Goal: Task Accomplishment & Management: Use online tool/utility

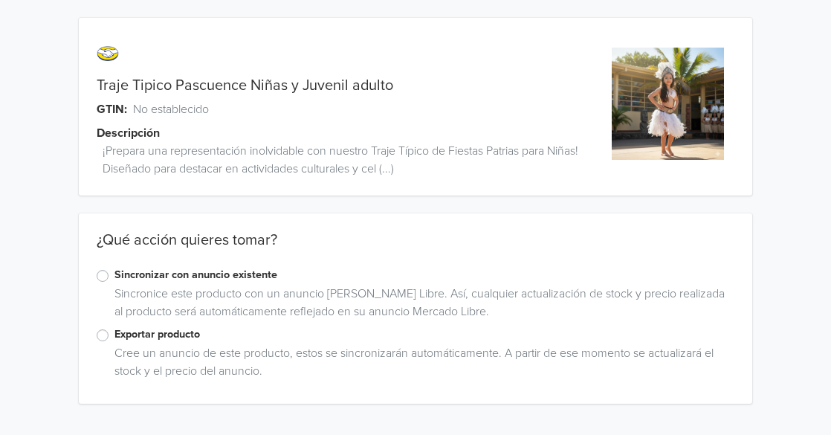
click at [114, 277] on label "Sincronizar con anuncio existente" at bounding box center [424, 275] width 621 height 16
click at [0, 0] on input "Sincronizar con anuncio existente" at bounding box center [0, 0] width 0 height 0
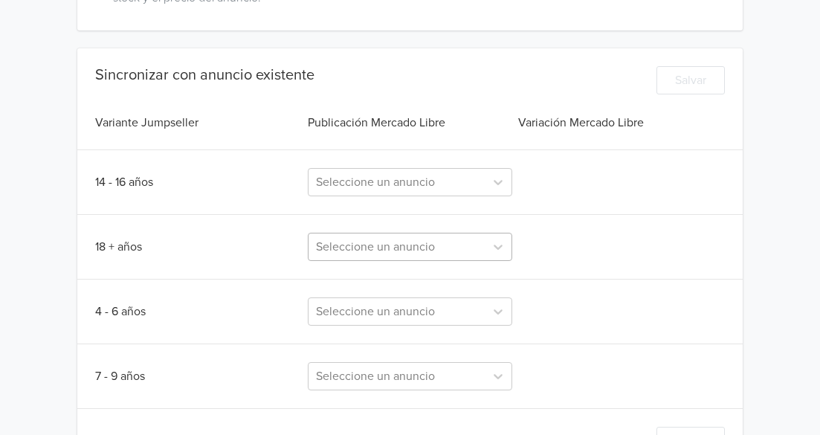
scroll to position [429, 0]
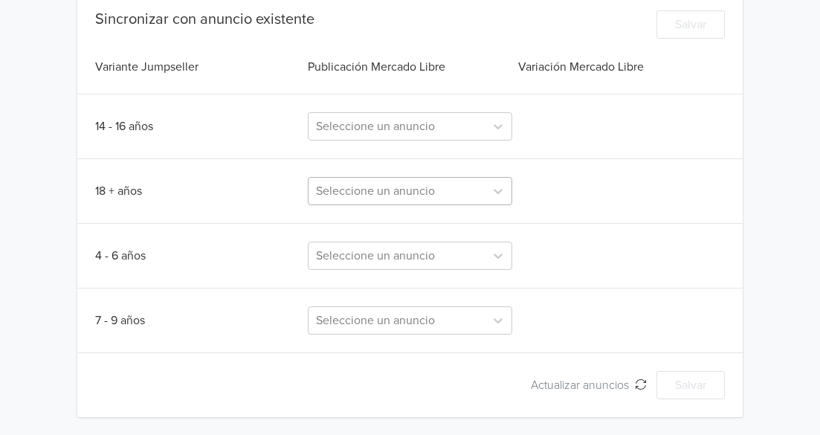
click at [404, 205] on div "Seleccione un anuncio" at bounding box center [410, 191] width 204 height 28
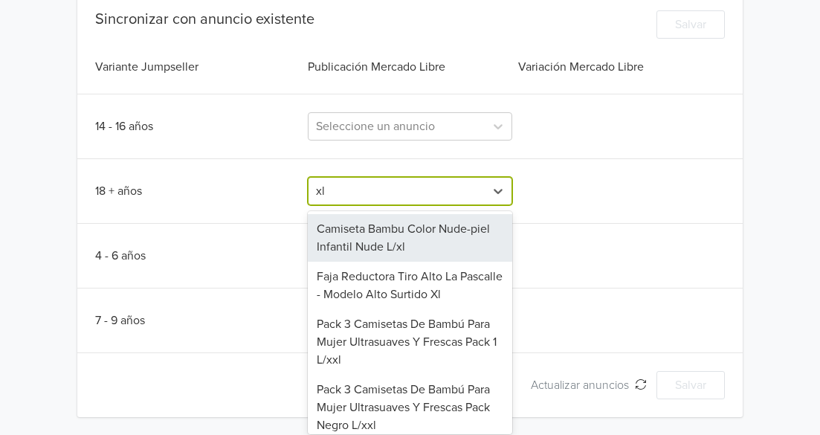
type input "xl"
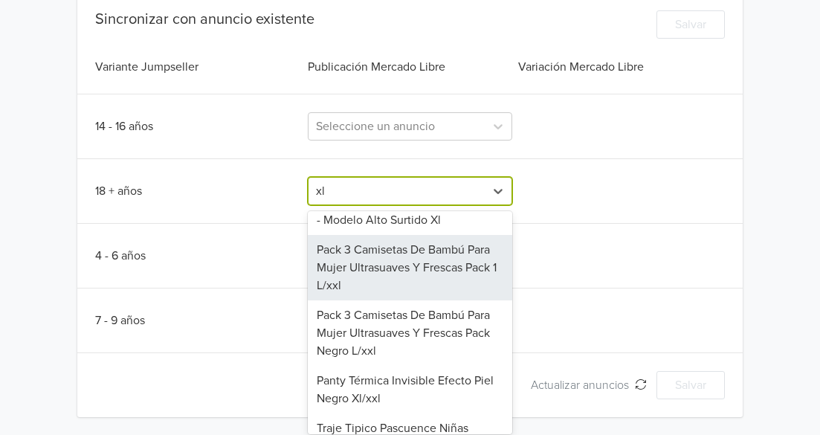
scroll to position [104, 0]
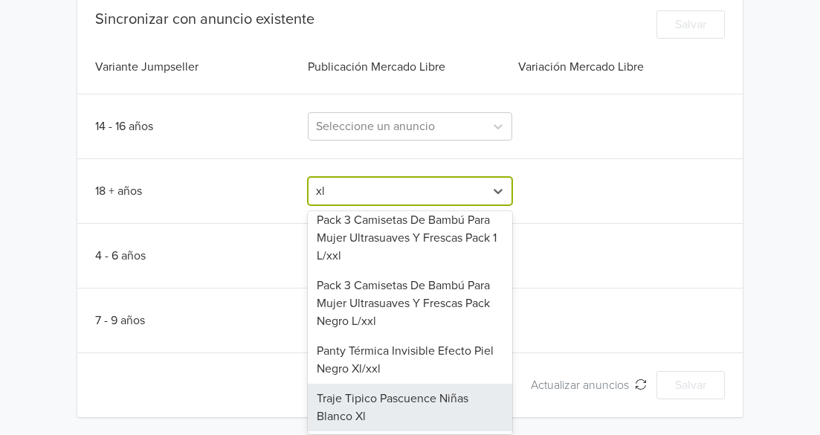
click at [398, 398] on div "Traje Tipico Pascuence Niñas Blanco Xl" at bounding box center [410, 408] width 204 height 48
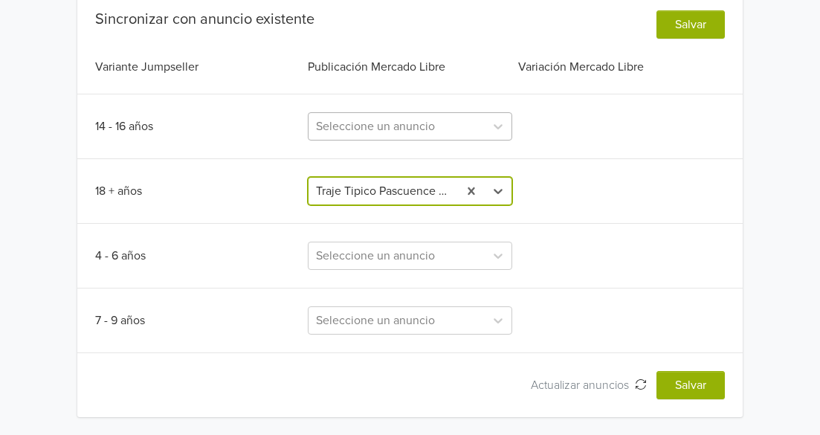
click at [432, 129] on div at bounding box center [396, 126] width 161 height 21
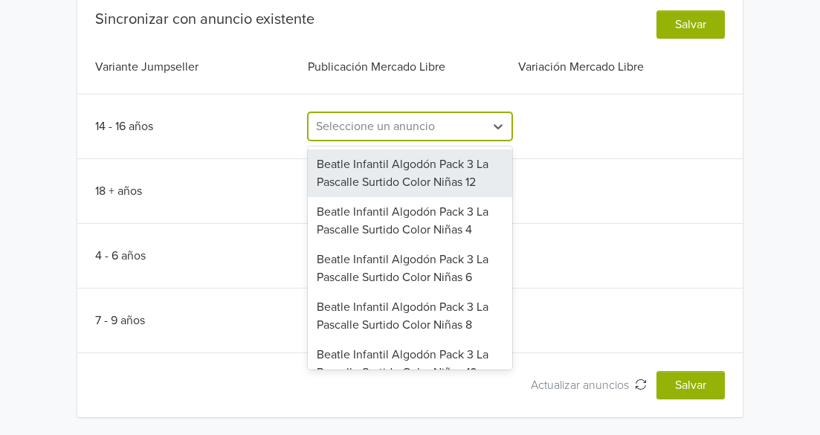
type input "l"
type input "L"
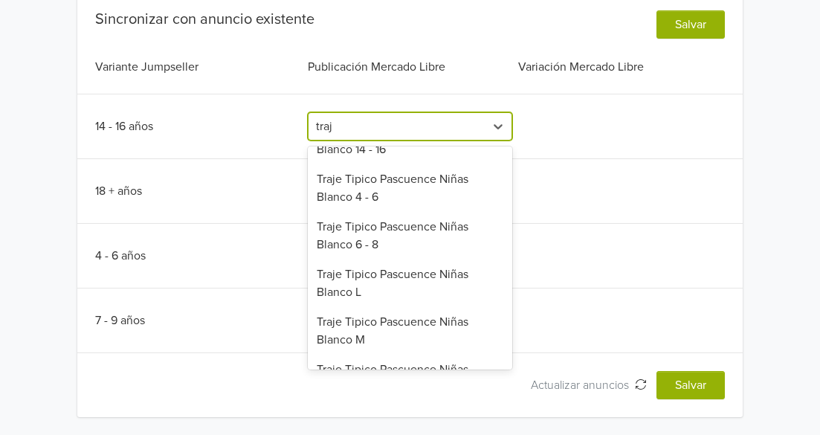
scroll to position [1026, 0]
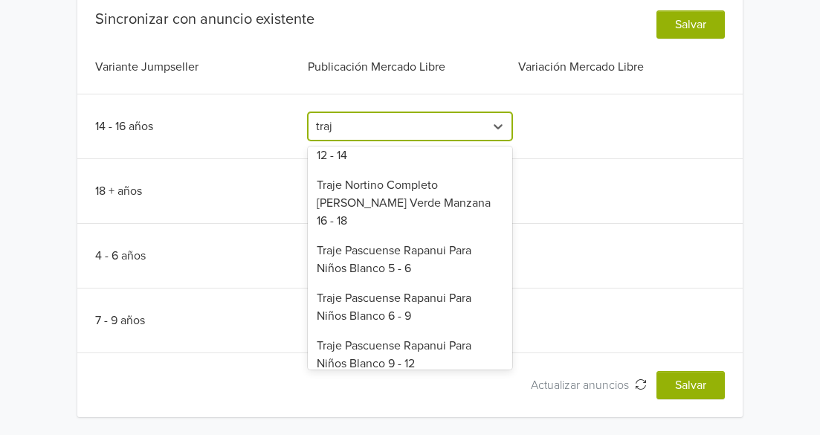
type input "traje"
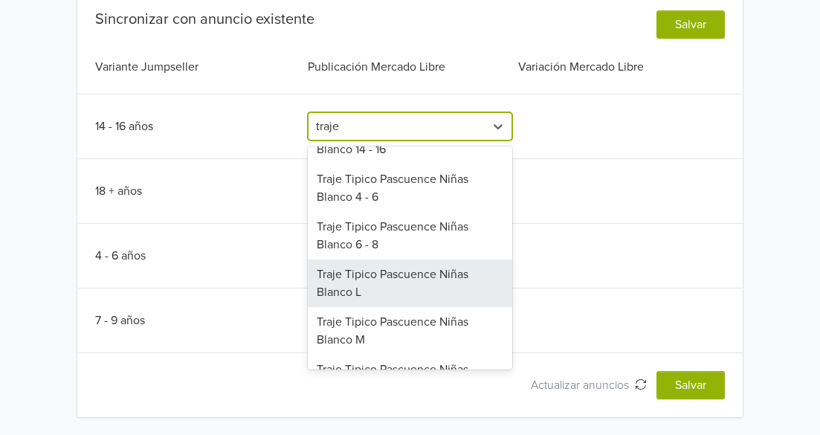
click at [388, 259] on div "Traje Tipico Pascuence Niñas Blanco L" at bounding box center [410, 283] width 204 height 48
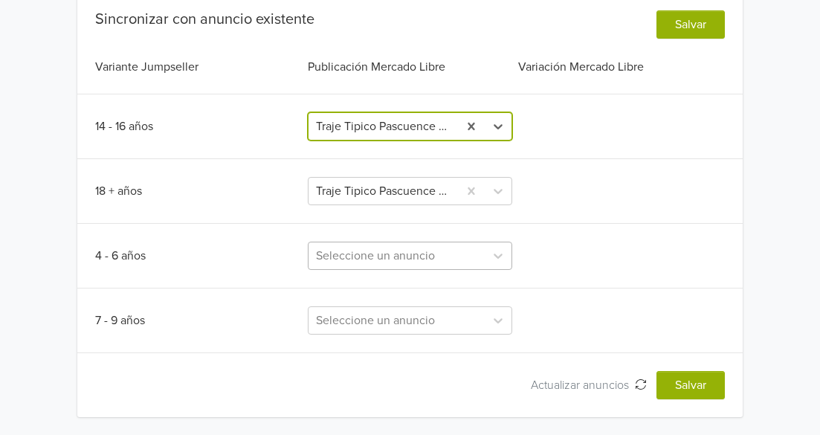
click at [394, 250] on div at bounding box center [396, 255] width 161 height 21
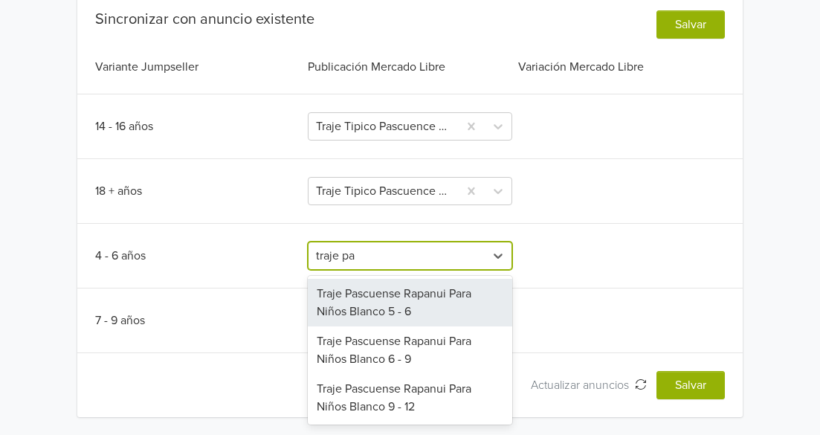
type input "traje pas"
click at [417, 315] on div "Traje Pascuense Rapanui Para Niños Blanco 5 - 6" at bounding box center [410, 303] width 204 height 48
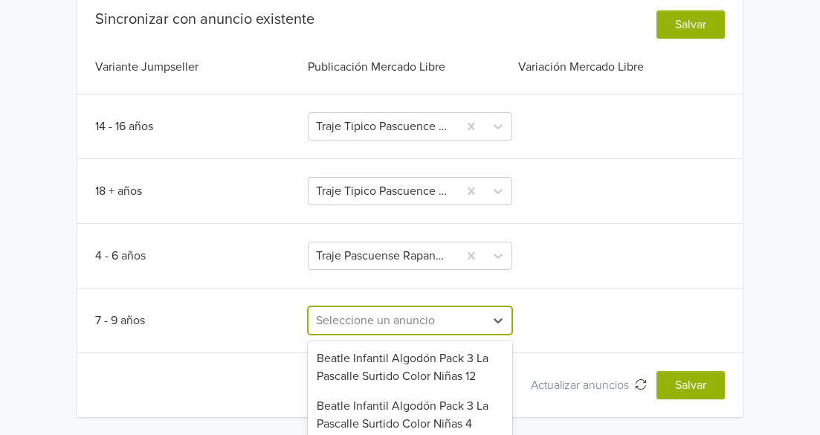
scroll to position [557, 0]
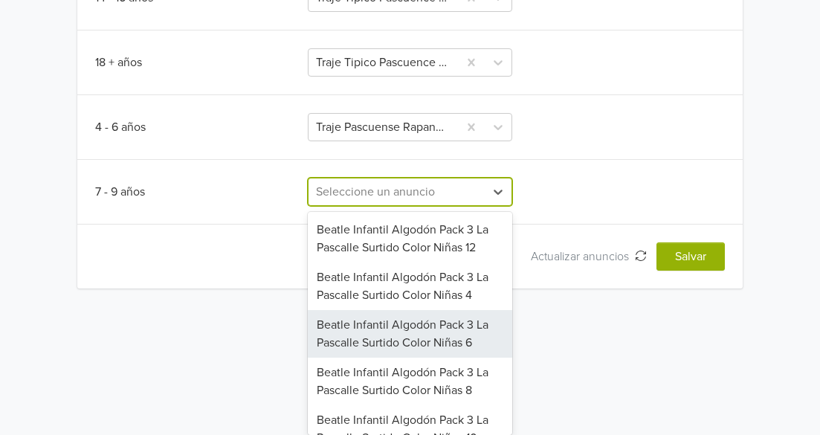
click at [384, 206] on div "135 results available. Use Up and Down to choose options, press Enter to select…" at bounding box center [410, 192] width 204 height 28
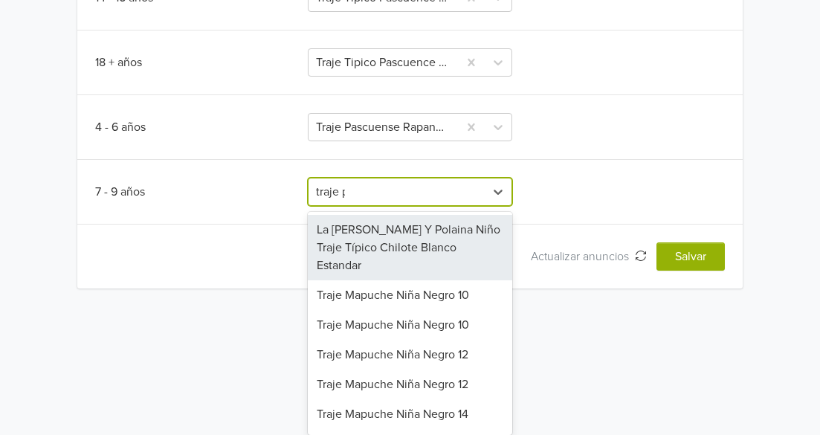
scroll to position [436, 0]
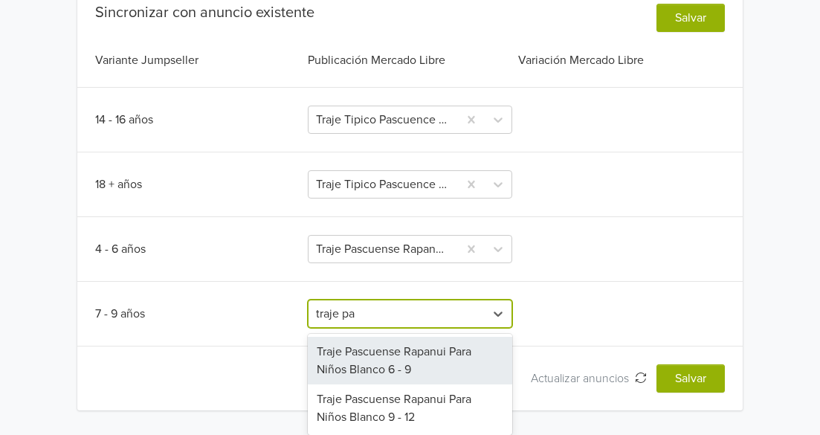
type input "traje pas"
click at [387, 367] on div "Traje Pascuense Rapanui Para Niños Blanco 6 - 9" at bounding box center [410, 361] width 204 height 48
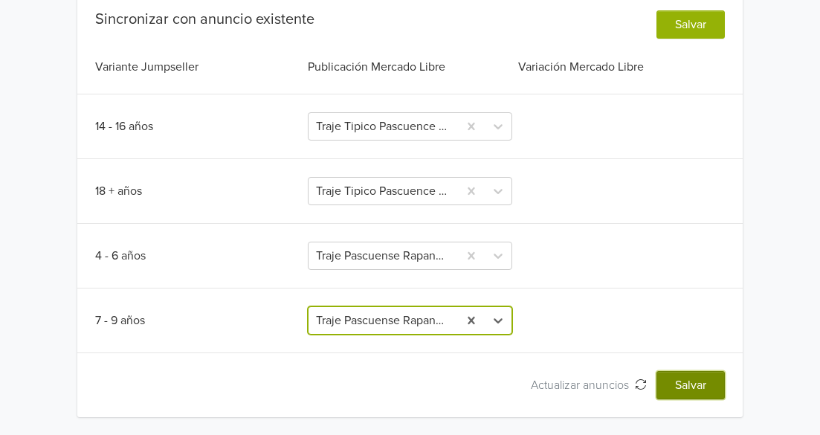
click at [689, 381] on button "Salvar" at bounding box center [690, 385] width 68 height 28
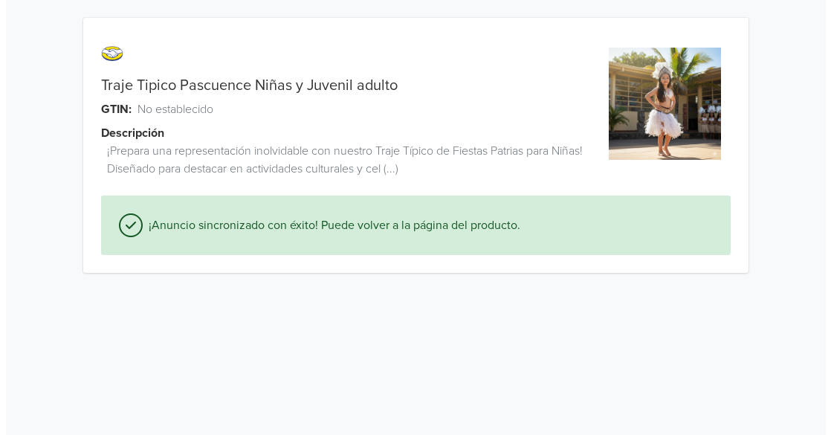
scroll to position [0, 0]
